Goal: Find specific page/section: Find specific page/section

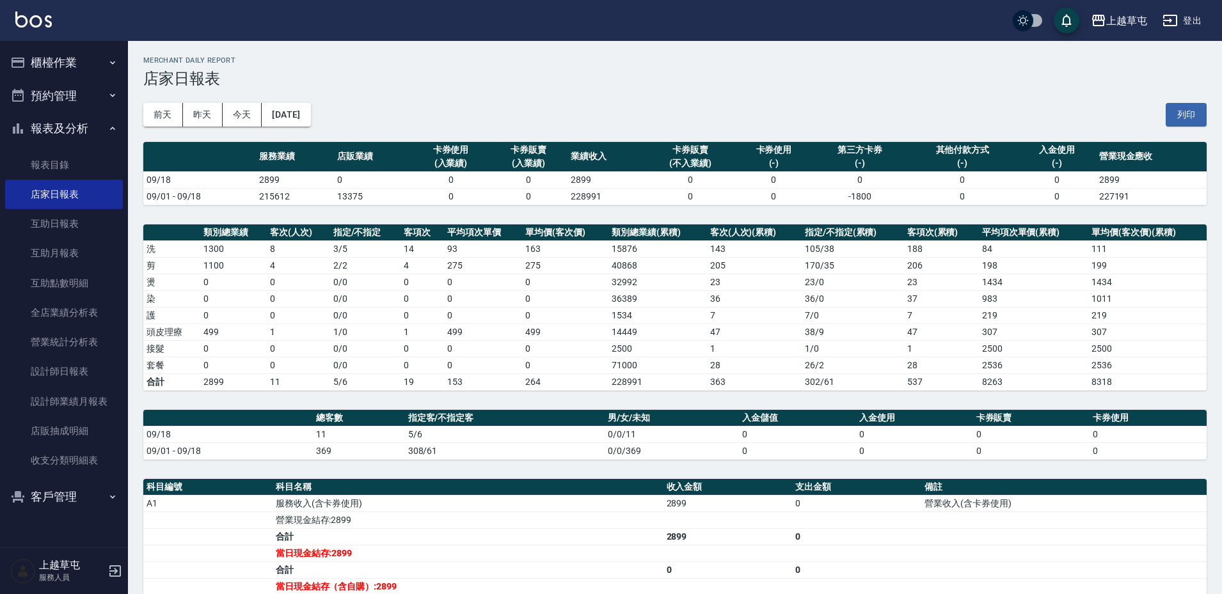
scroll to position [168, 0]
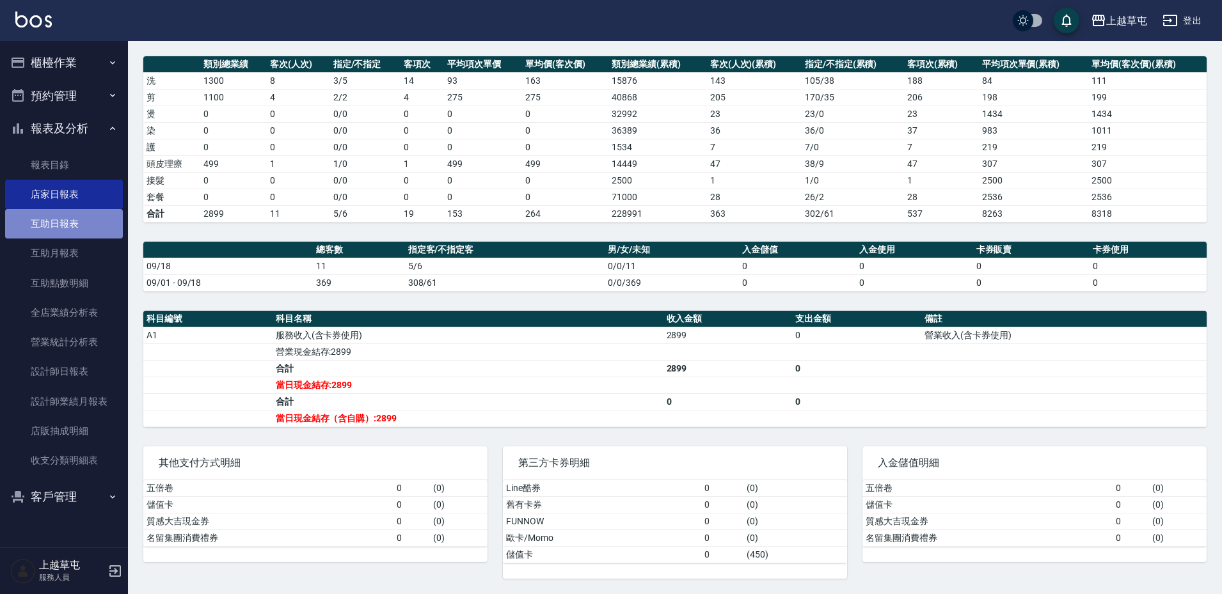
click at [59, 217] on link "互助日報表" at bounding box center [64, 223] width 118 height 29
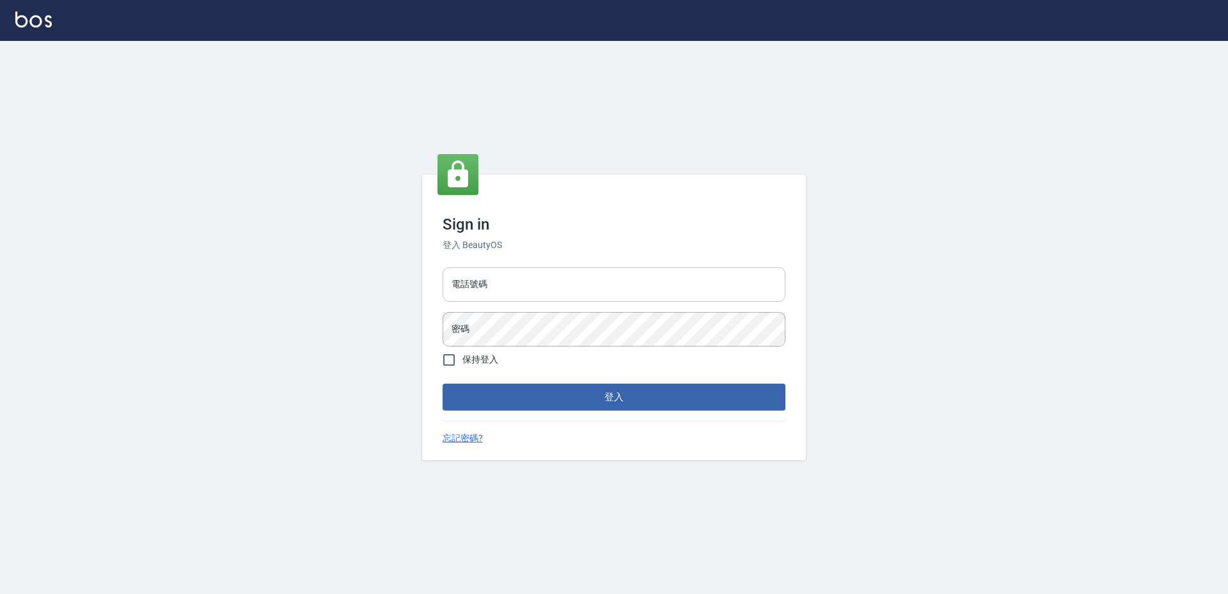
click at [517, 296] on input "電話號碼" at bounding box center [614, 284] width 343 height 35
type input "2380118"
click at [443, 384] on button "登入" at bounding box center [614, 397] width 343 height 27
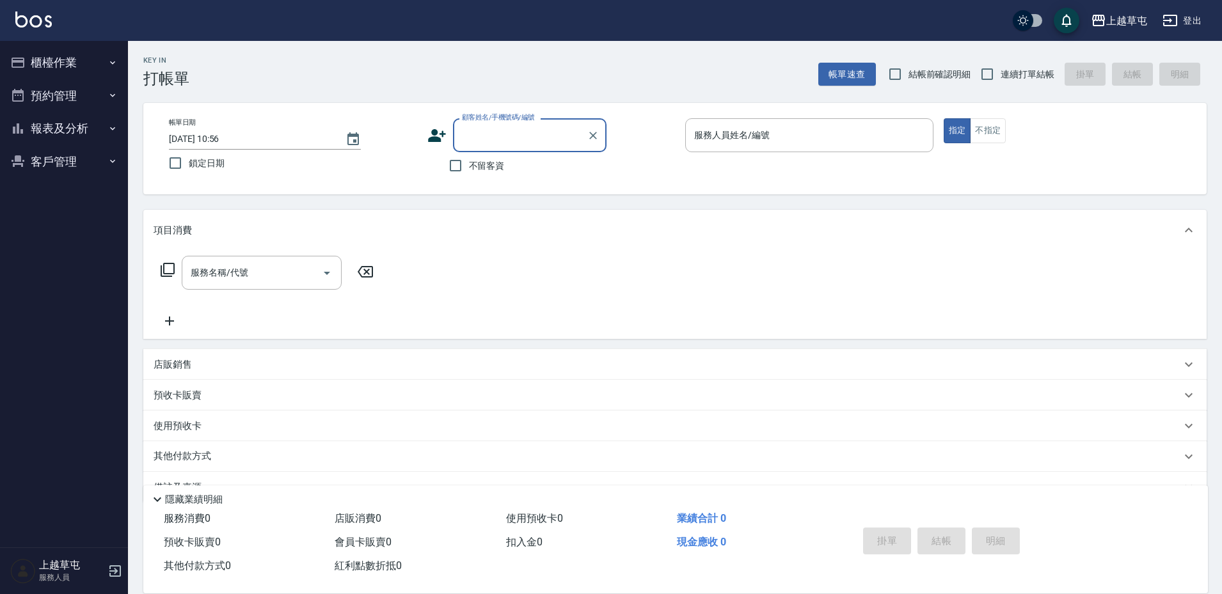
click at [65, 59] on button "櫃檯作業" at bounding box center [64, 62] width 118 height 33
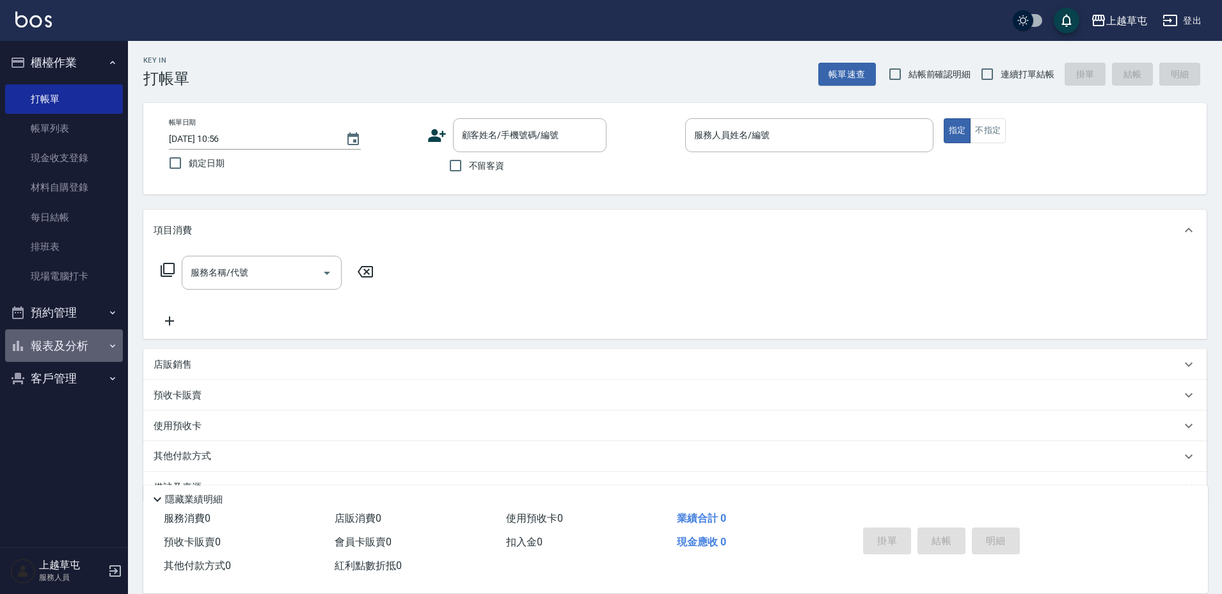
click at [77, 340] on button "報表及分析" at bounding box center [64, 345] width 118 height 33
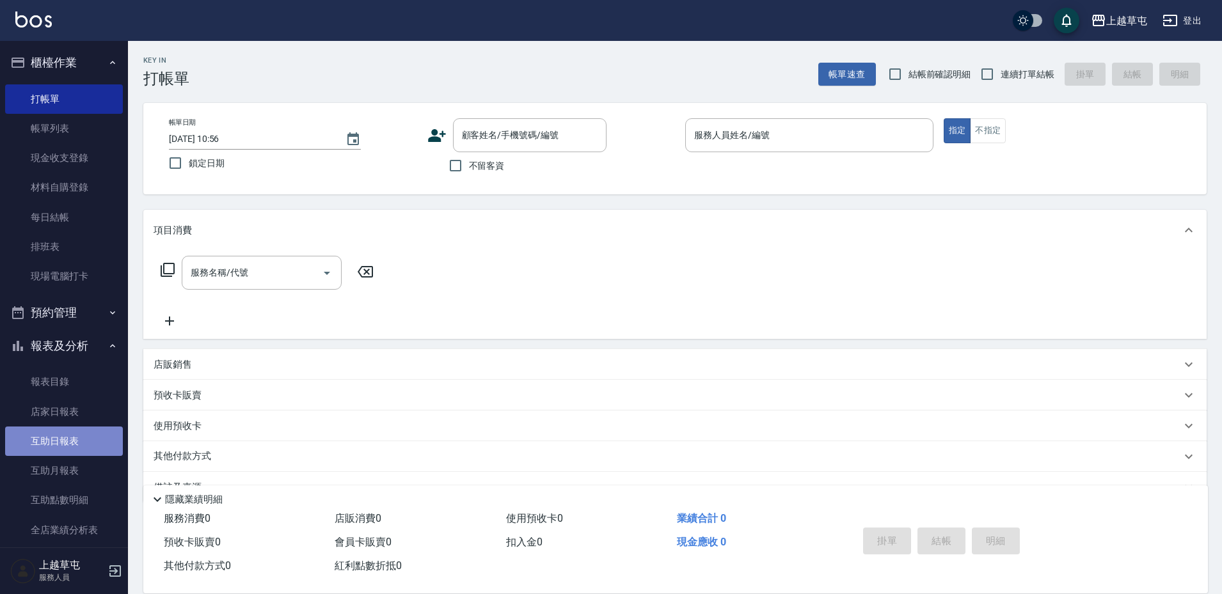
click at [93, 431] on link "互助日報表" at bounding box center [64, 441] width 118 height 29
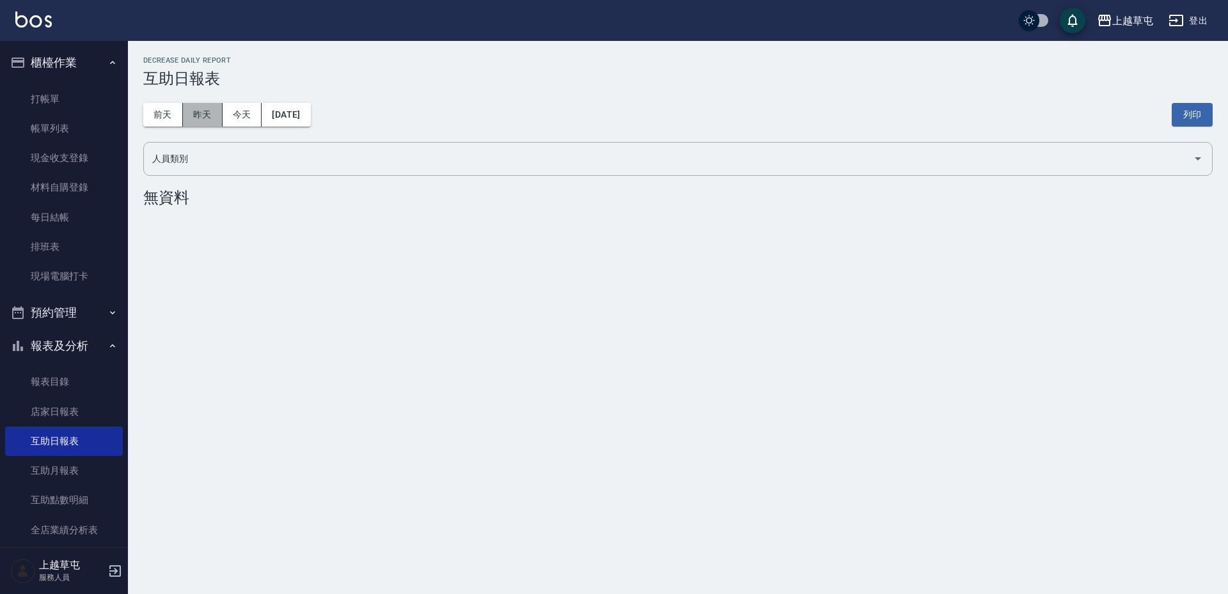
click at [205, 123] on button "昨天" at bounding box center [203, 115] width 40 height 24
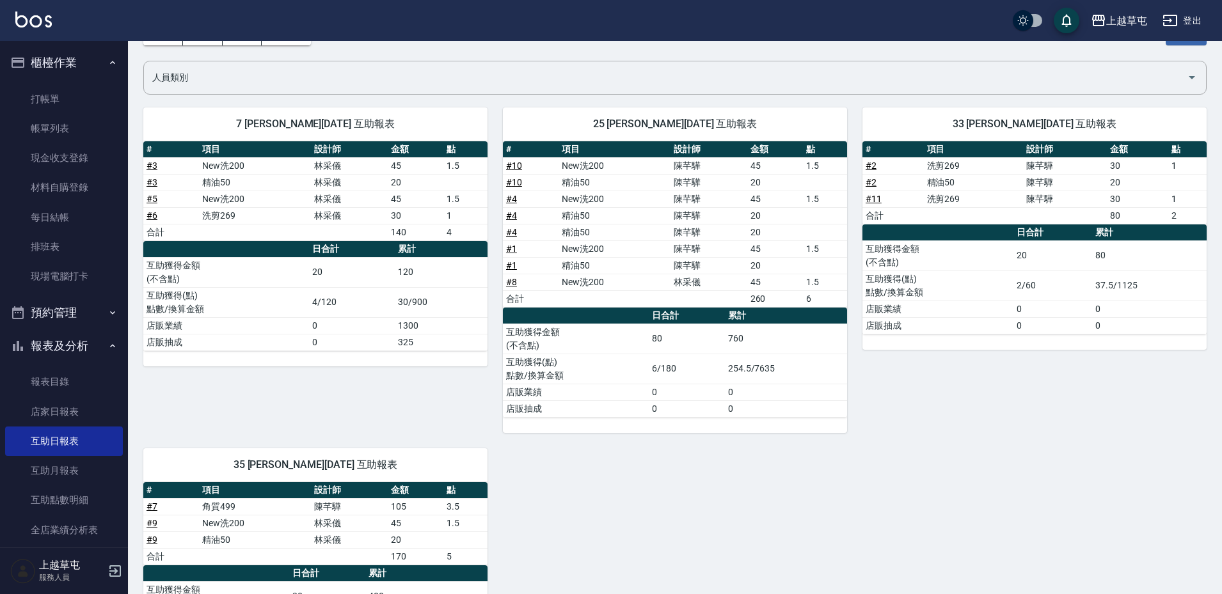
scroll to position [65, 0]
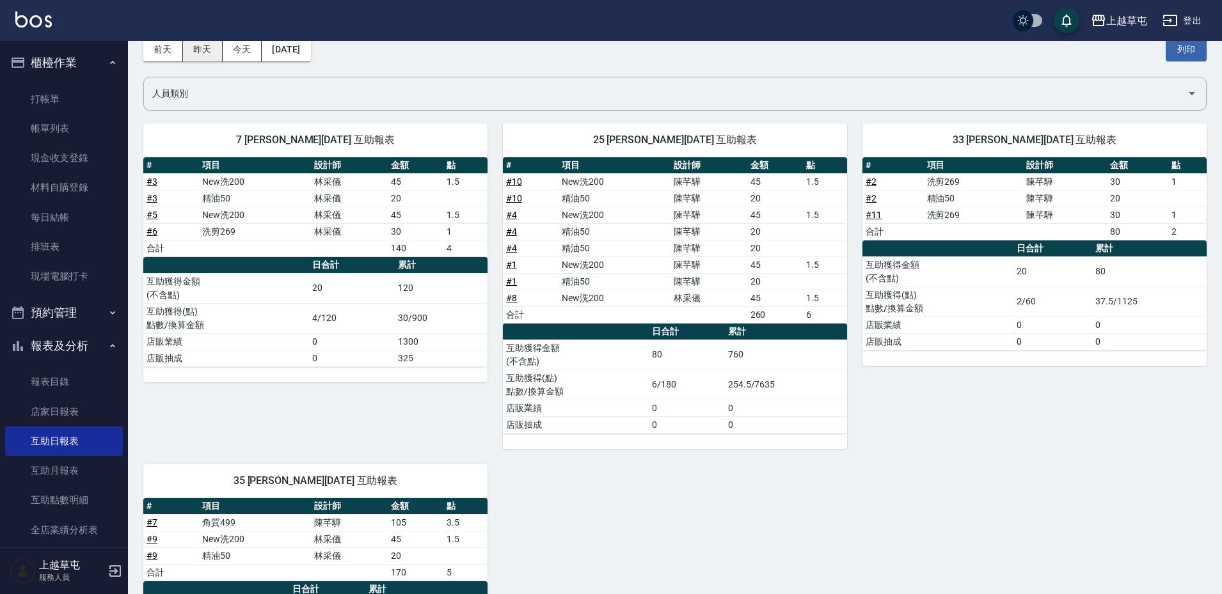
click at [205, 53] on button "昨天" at bounding box center [203, 50] width 40 height 24
click at [161, 51] on button "前天" at bounding box center [163, 50] width 40 height 24
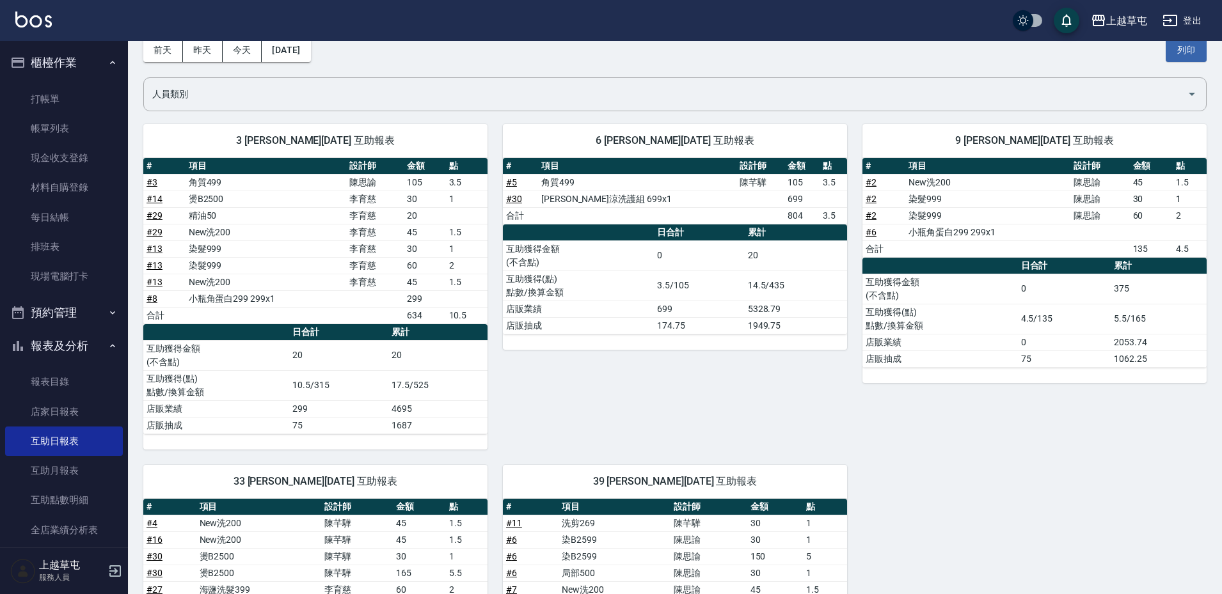
scroll to position [64, 0]
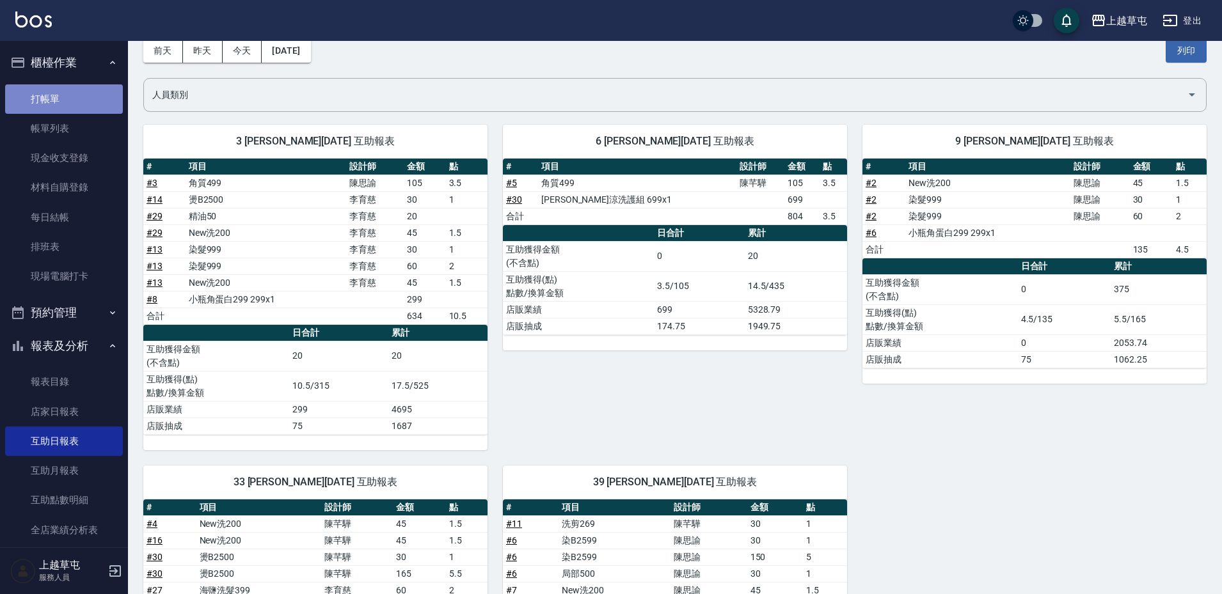
click at [69, 91] on link "打帳單" at bounding box center [64, 98] width 118 height 29
